Goal: Information Seeking & Learning: Check status

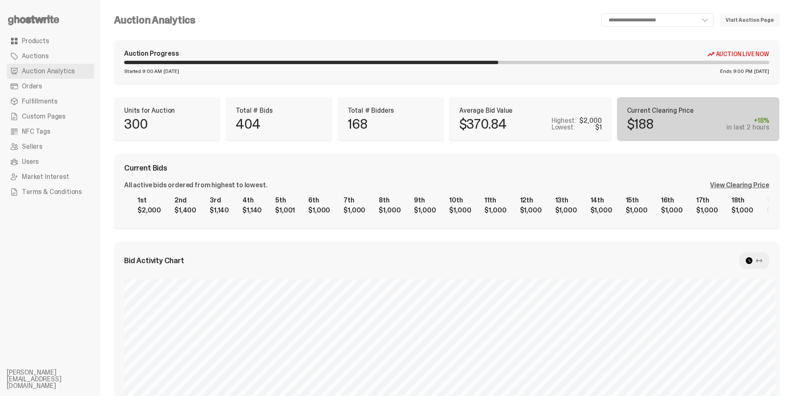
scroll to position [0, 8532]
select select "**"
click at [685, 123] on div "$200 +31% in last 2 hours" at bounding box center [698, 123] width 143 height 13
click at [723, 188] on div "View Clearing Price" at bounding box center [739, 185] width 59 height 7
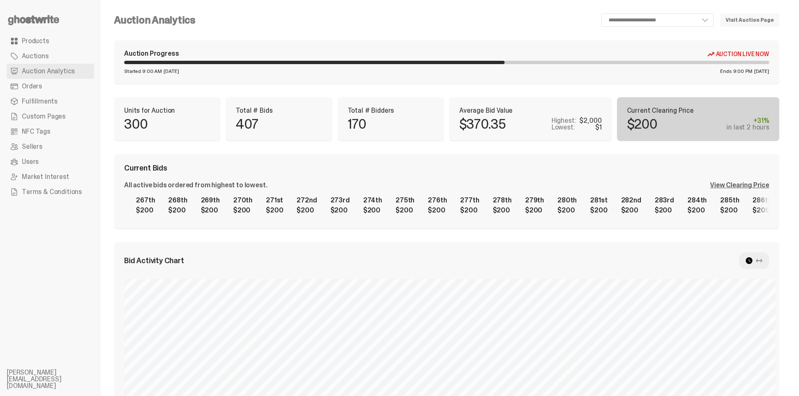
scroll to position [0, 8355]
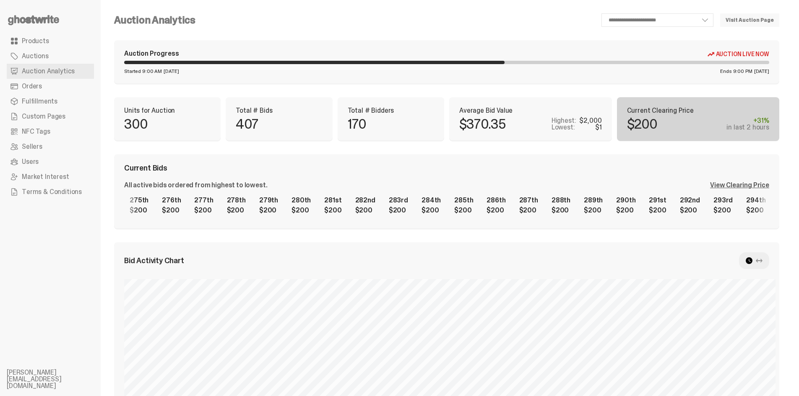
click at [538, 211] on div "1st $2,000 2nd $1,400 3rd $1,140 4th $1,140 5th $1,001 6th $1,000 7th $1,000 8t…" at bounding box center [446, 205] width 645 height 27
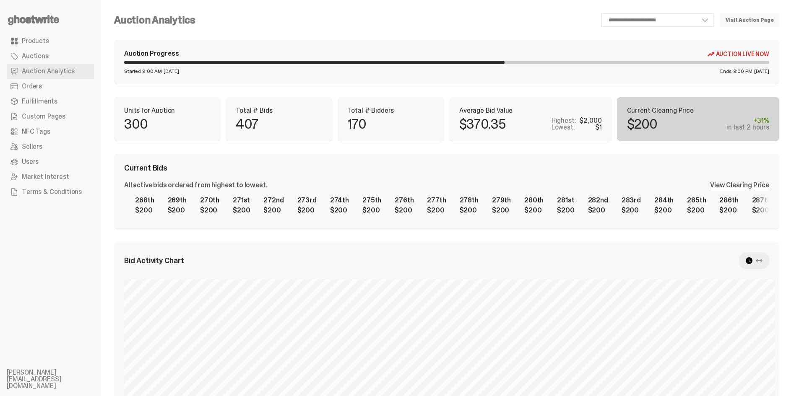
scroll to position [0, 8401]
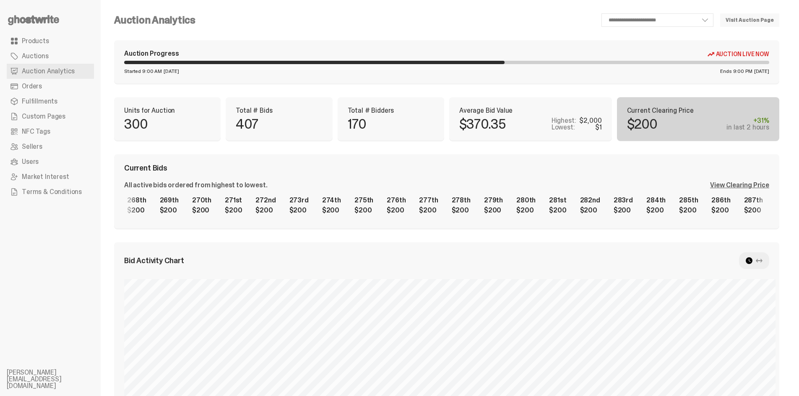
click at [412, 194] on div "1st $2,000 2nd $1,400 3rd $1,140 4th $1,140 5th $1,001 6th $1,000 7th $1,000 8t…" at bounding box center [446, 205] width 645 height 27
click at [56, 17] on icon at bounding box center [34, 19] width 54 height 13
